Goal: Find specific page/section: Find specific page/section

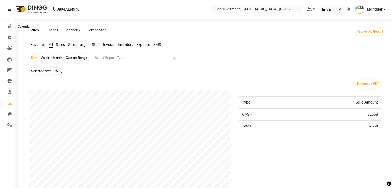
click at [6, 27] on span at bounding box center [9, 27] width 9 height 6
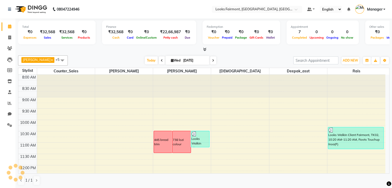
click at [206, 51] on icon at bounding box center [204, 49] width 3 height 4
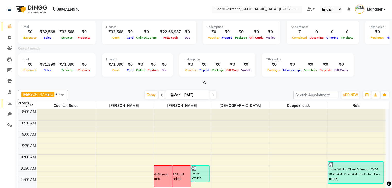
click at [10, 104] on icon at bounding box center [10, 103] width 4 height 4
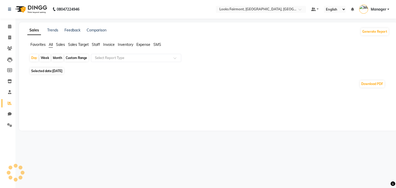
click at [62, 45] on span "Sales" at bounding box center [60, 44] width 9 height 5
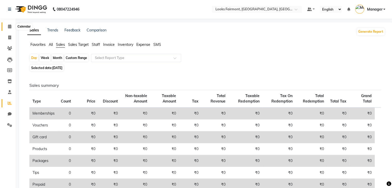
click at [9, 26] on icon at bounding box center [9, 26] width 3 height 4
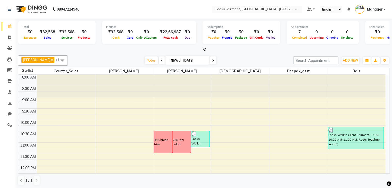
click at [204, 48] on icon at bounding box center [204, 49] width 3 height 4
